Goal: Transaction & Acquisition: Purchase product/service

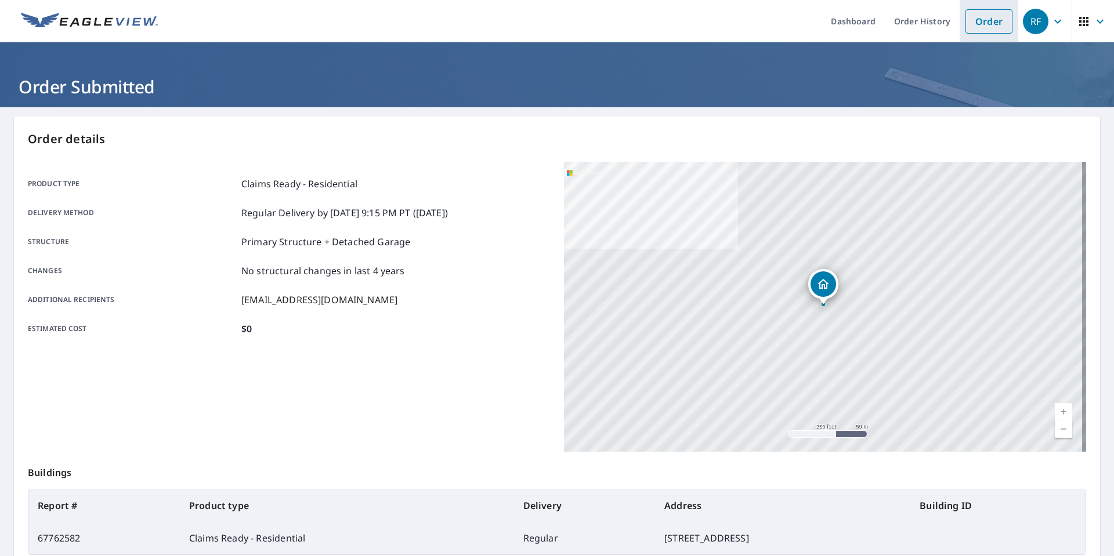
click at [975, 21] on link "Order" at bounding box center [989, 21] width 47 height 24
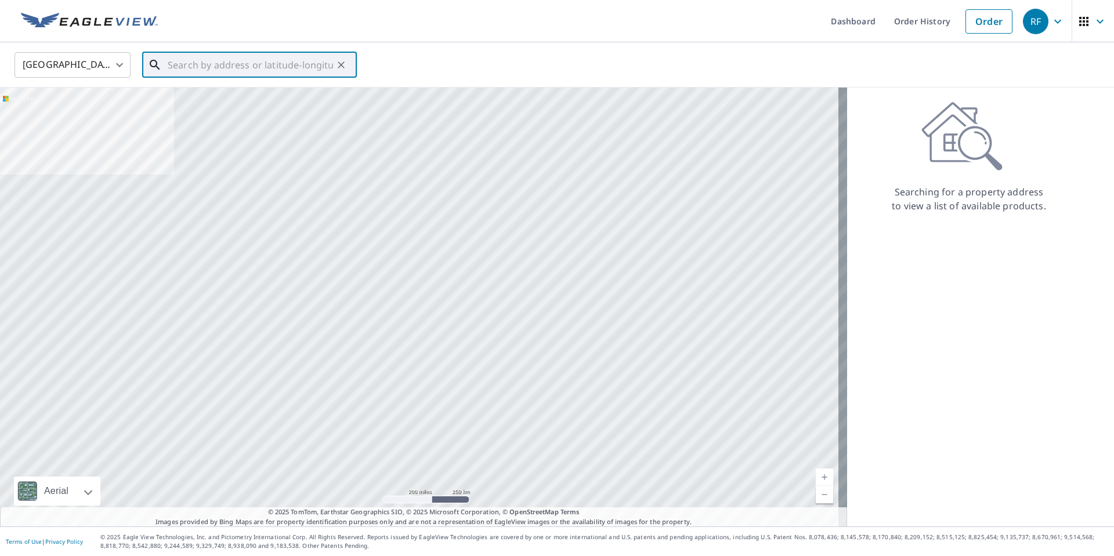
click at [187, 64] on input "text" at bounding box center [250, 65] width 165 height 32
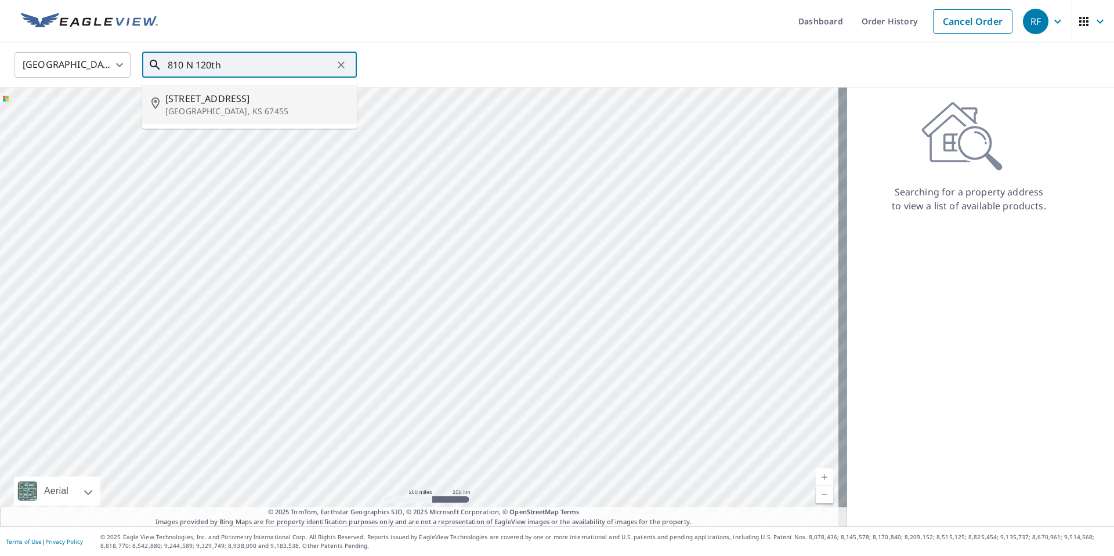
click at [200, 111] on p "[GEOGRAPHIC_DATA], KS 67455" at bounding box center [256, 112] width 182 height 12
type input "[STREET_ADDRESS][PERSON_NAME]"
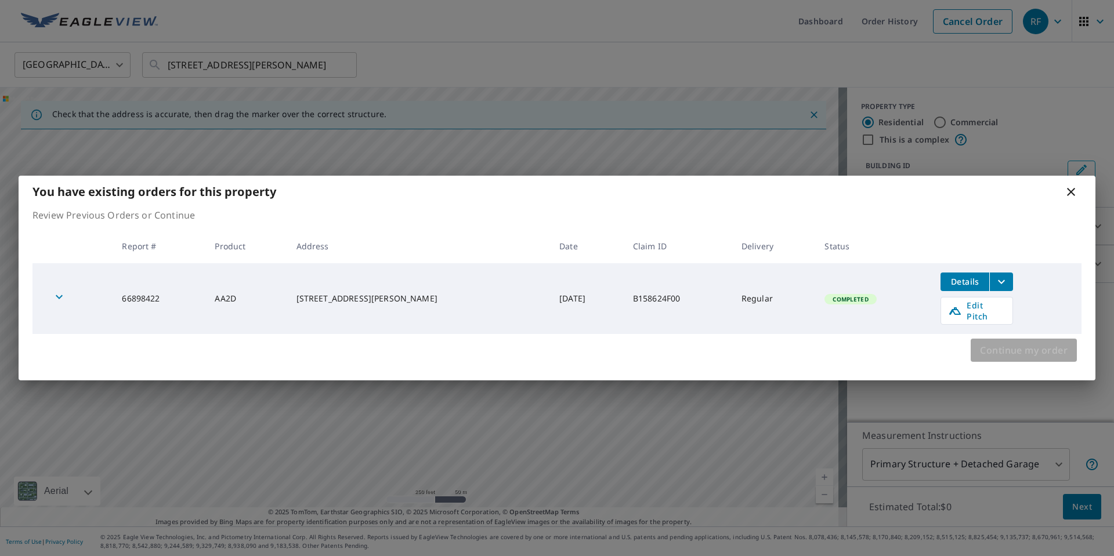
click at [1022, 343] on span "Continue my order" at bounding box center [1024, 350] width 88 height 16
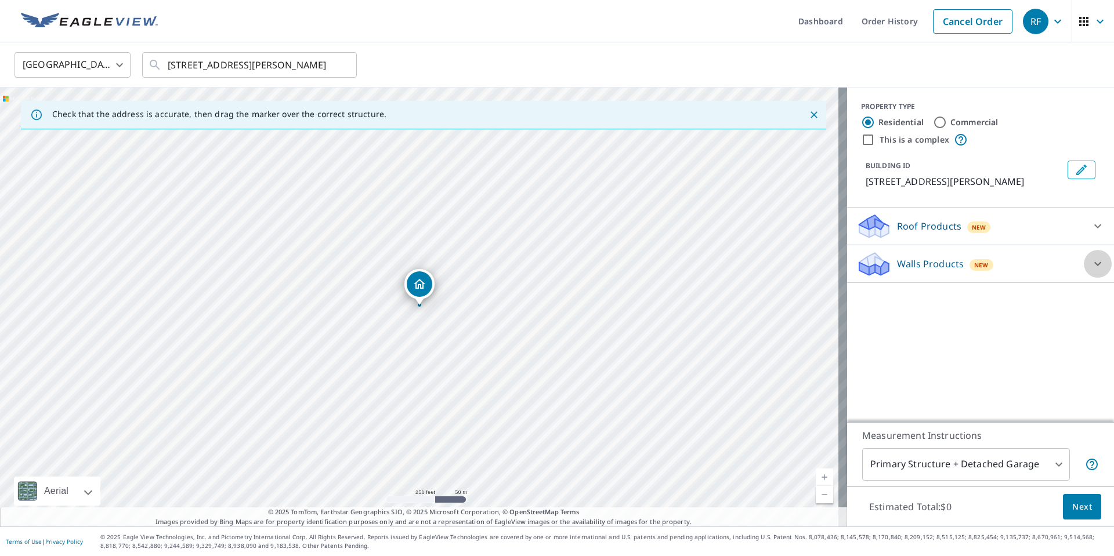
click at [1094, 263] on icon at bounding box center [1097, 264] width 7 height 4
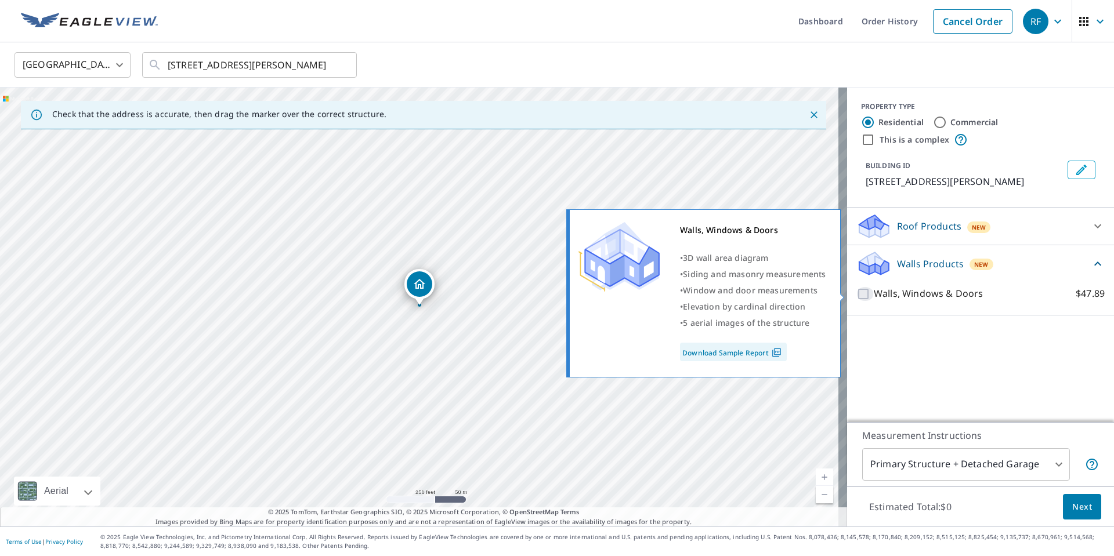
click at [856, 298] on input "Walls, Windows & Doors $47.89" at bounding box center [864, 294] width 17 height 14
checkbox input "true"
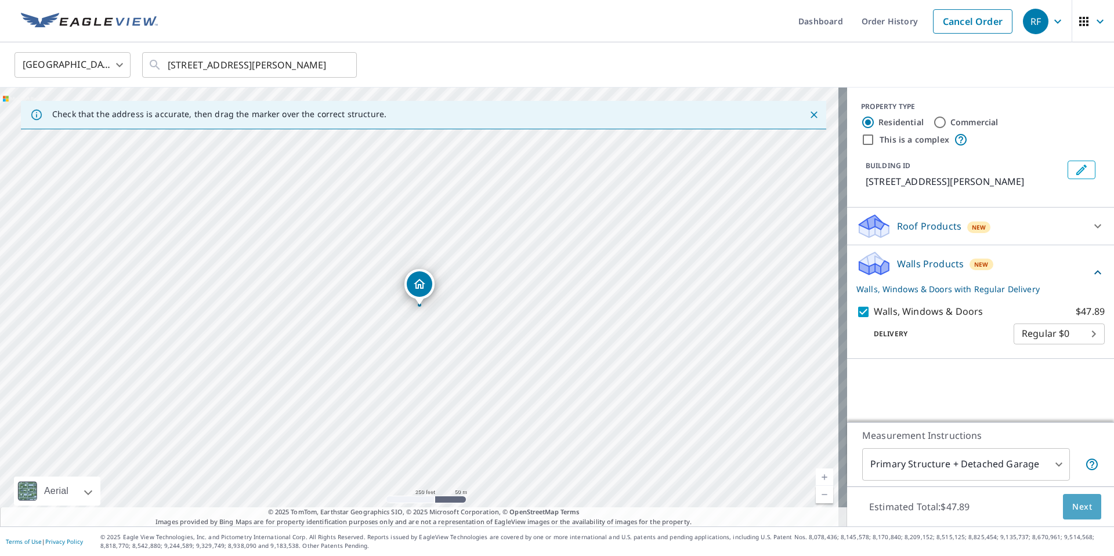
click at [1073, 507] on span "Next" at bounding box center [1082, 507] width 20 height 15
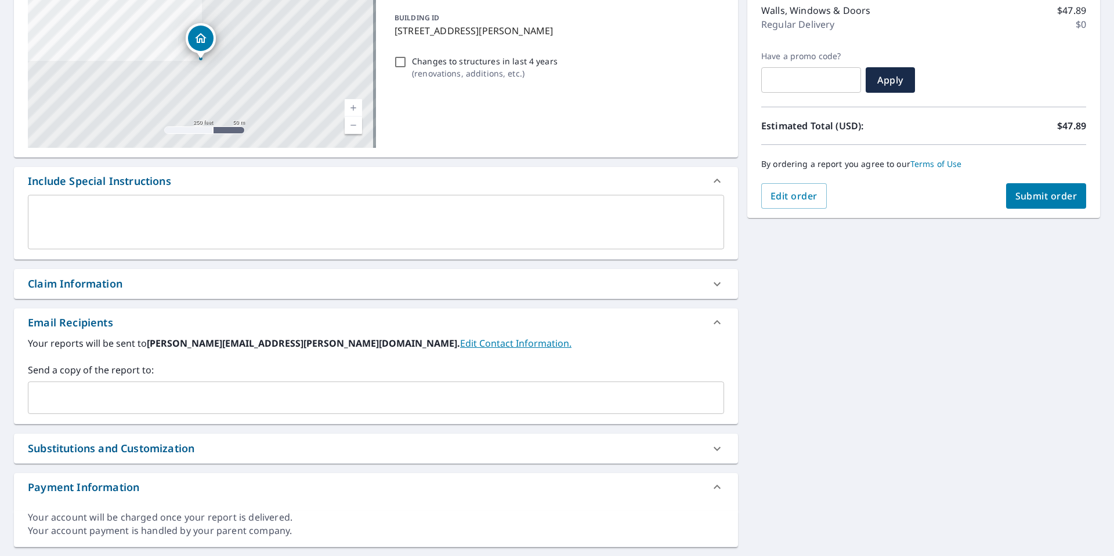
scroll to position [182, 0]
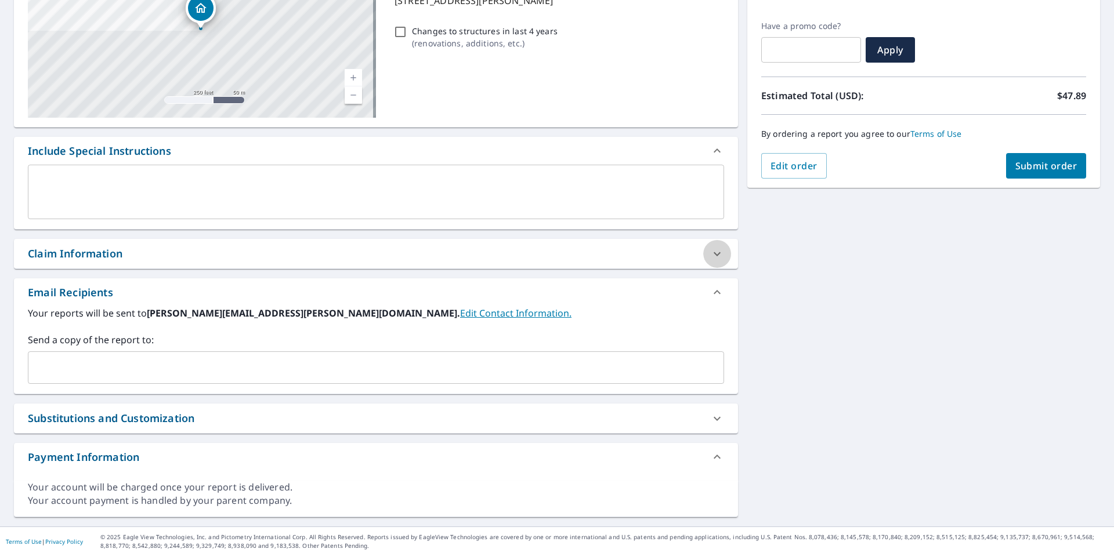
click at [714, 254] on icon at bounding box center [717, 254] width 14 height 14
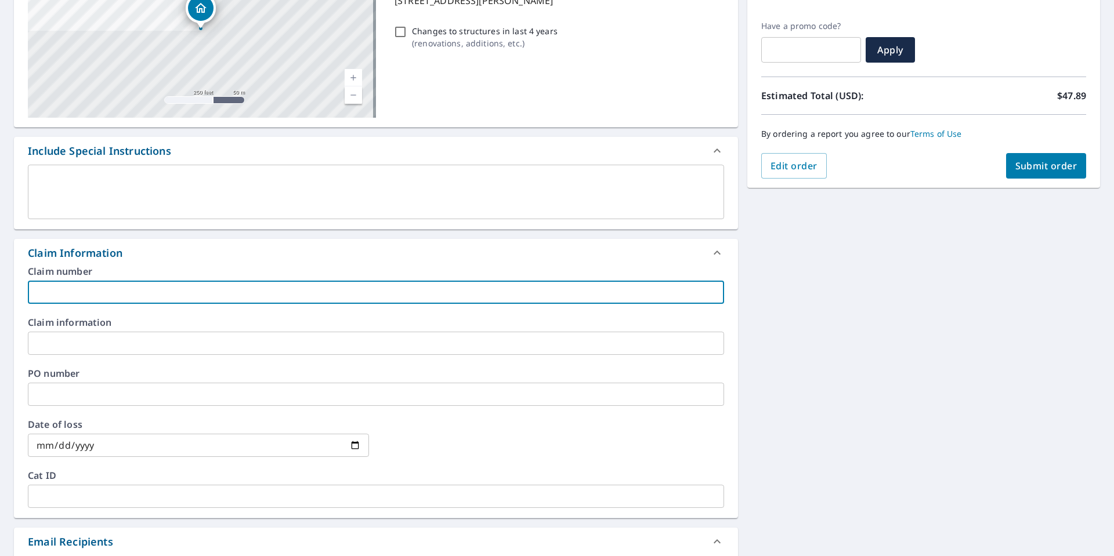
click at [94, 296] on input "text" at bounding box center [376, 292] width 696 height 23
click at [60, 295] on input "text" at bounding box center [376, 292] width 696 height 23
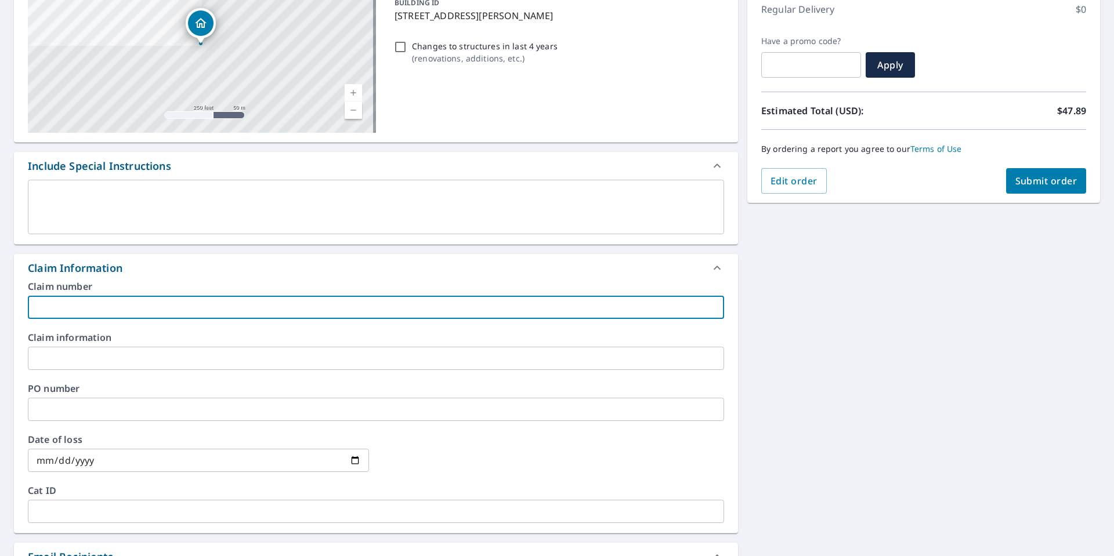
scroll to position [163, 0]
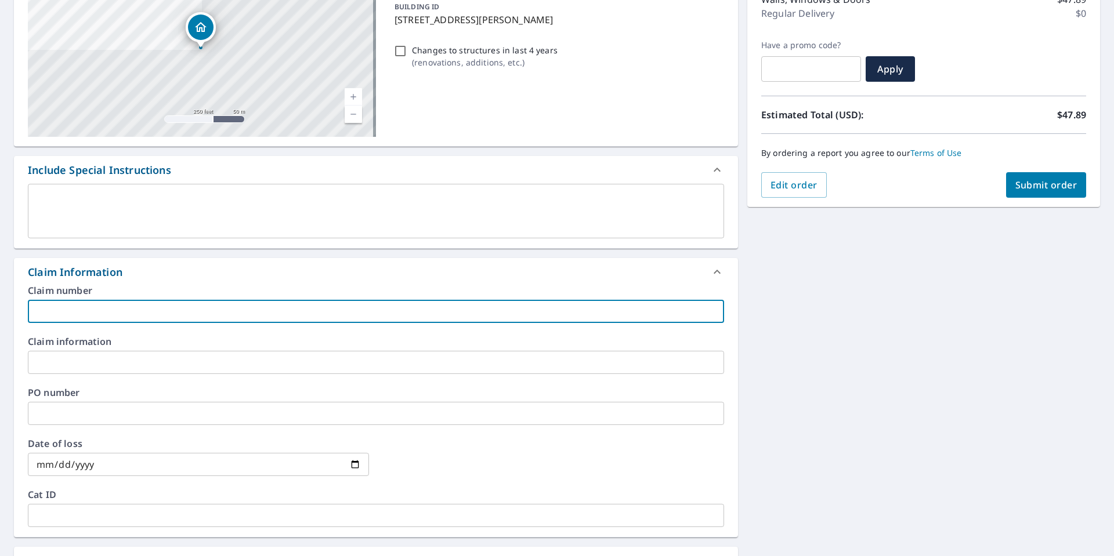
paste input "B167366F00"
click at [55, 312] on input "B167366F00" at bounding box center [376, 311] width 696 height 23
type input "B167366F00"
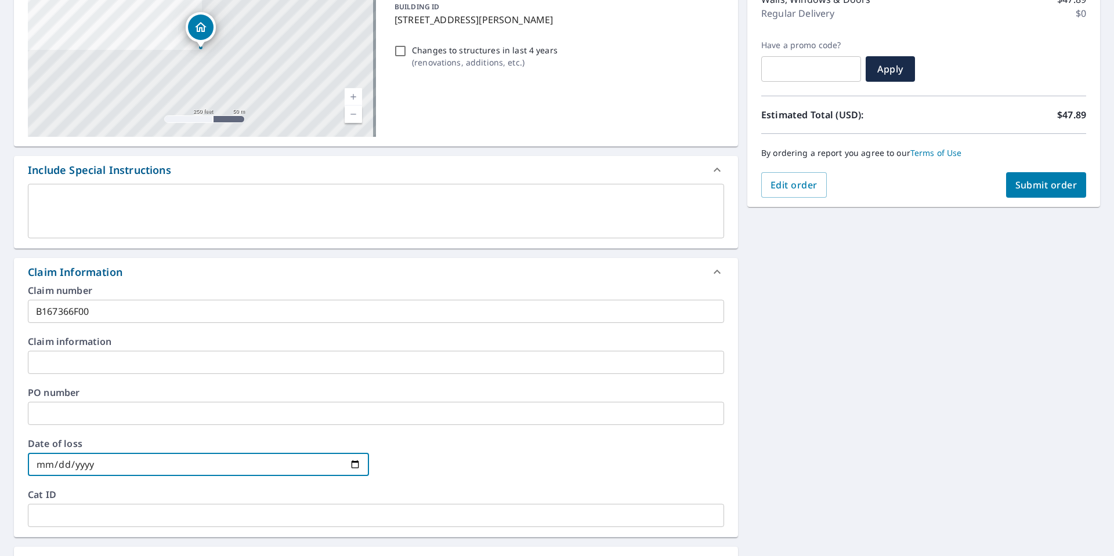
click at [45, 465] on input "date" at bounding box center [198, 464] width 341 height 23
type input "[DATE]"
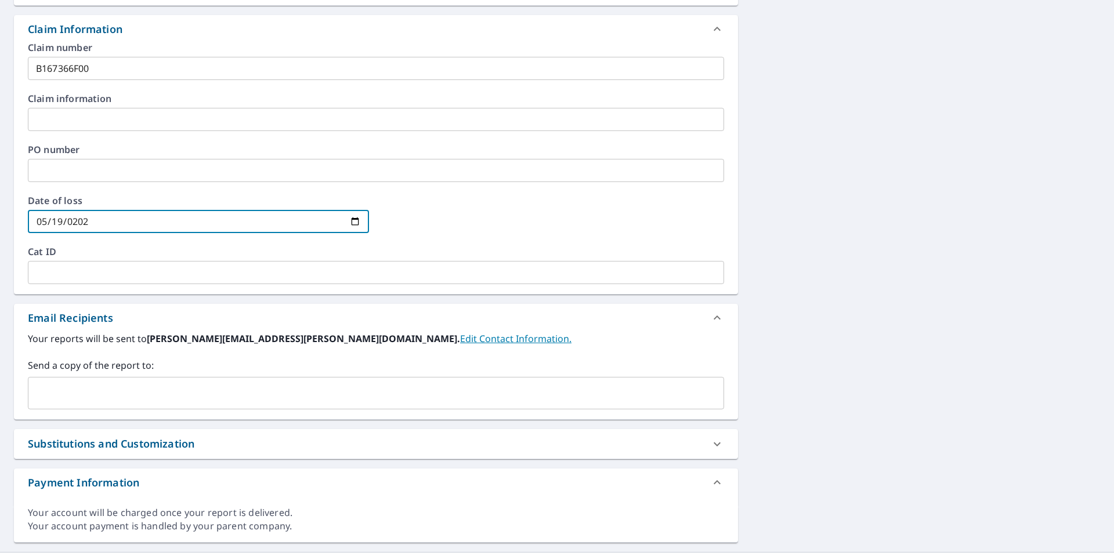
scroll to position [432, 0]
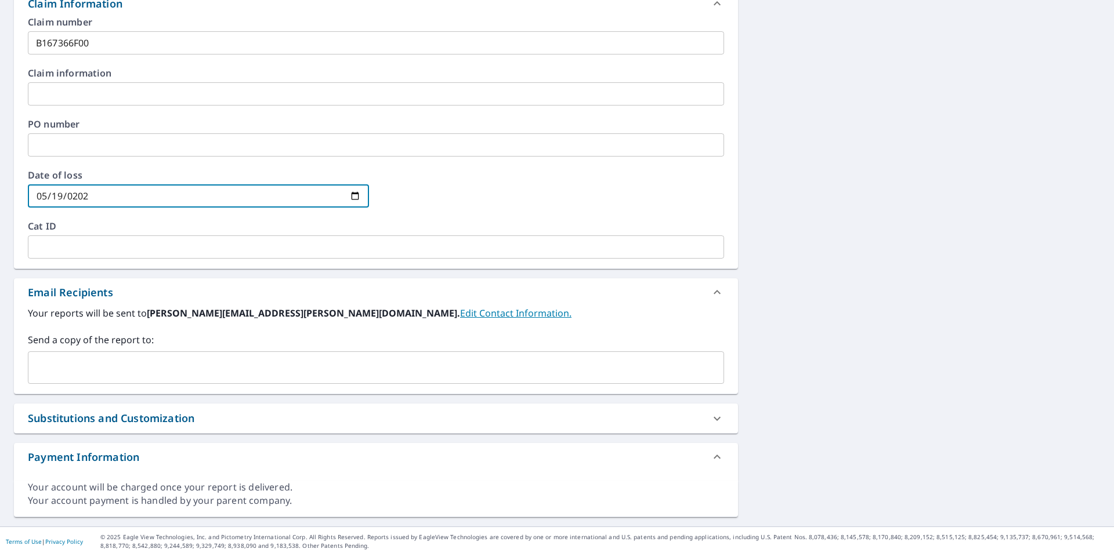
click at [131, 353] on div "​" at bounding box center [376, 368] width 696 height 32
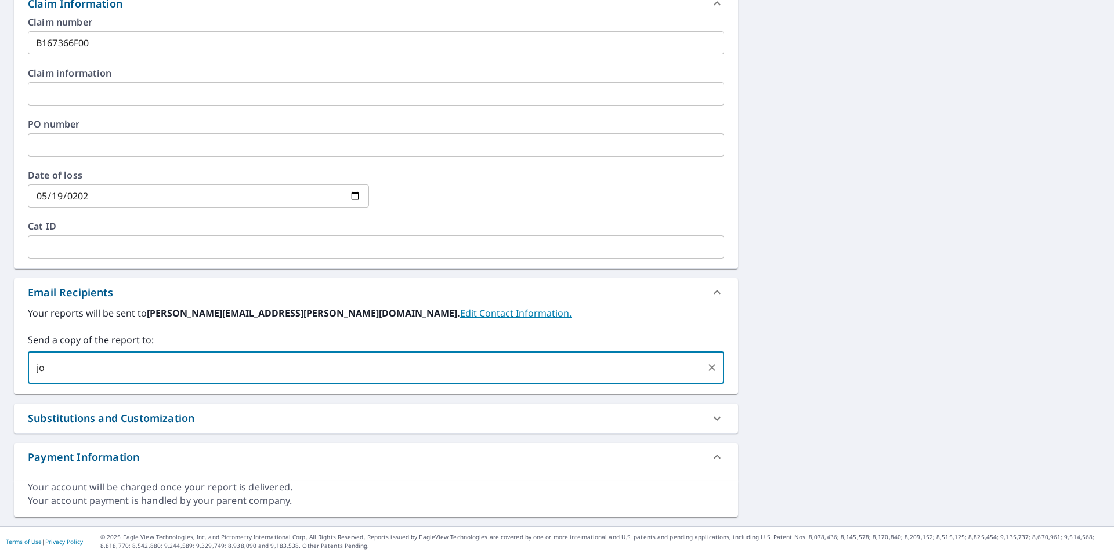
type input "j"
type input "[PERSON_NAME][EMAIL_ADDRESS][PERSON_NAME][DOMAIN_NAME]"
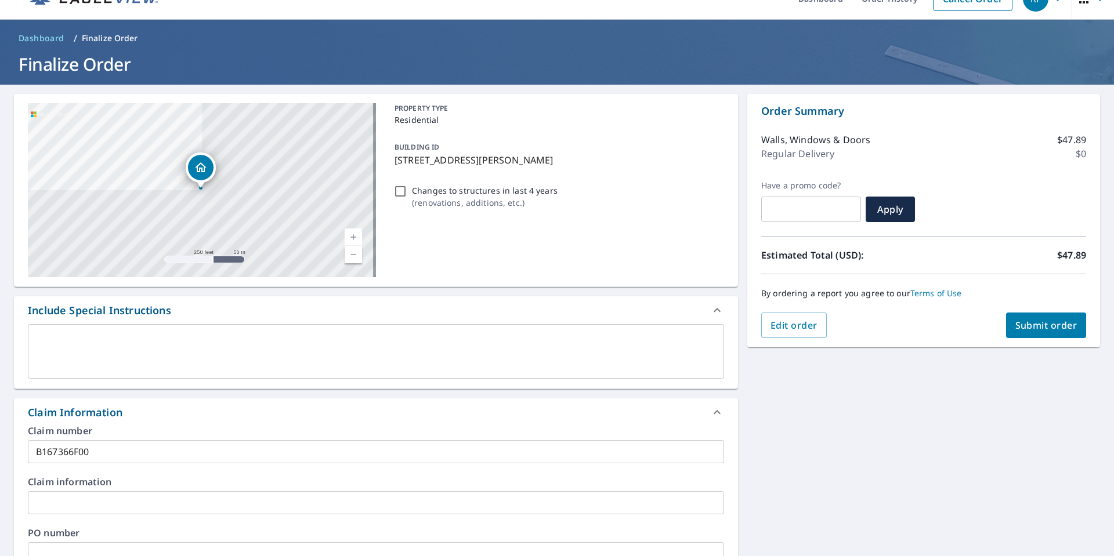
scroll to position [0, 0]
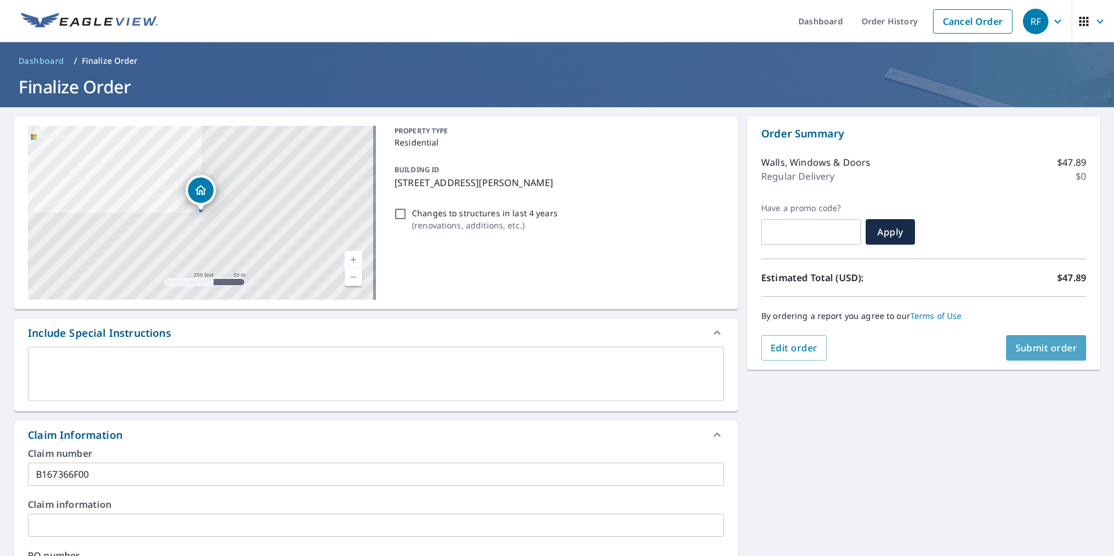
click at [1042, 348] on span "Submit order" at bounding box center [1046, 348] width 62 height 13
